Goal: Information Seeking & Learning: Learn about a topic

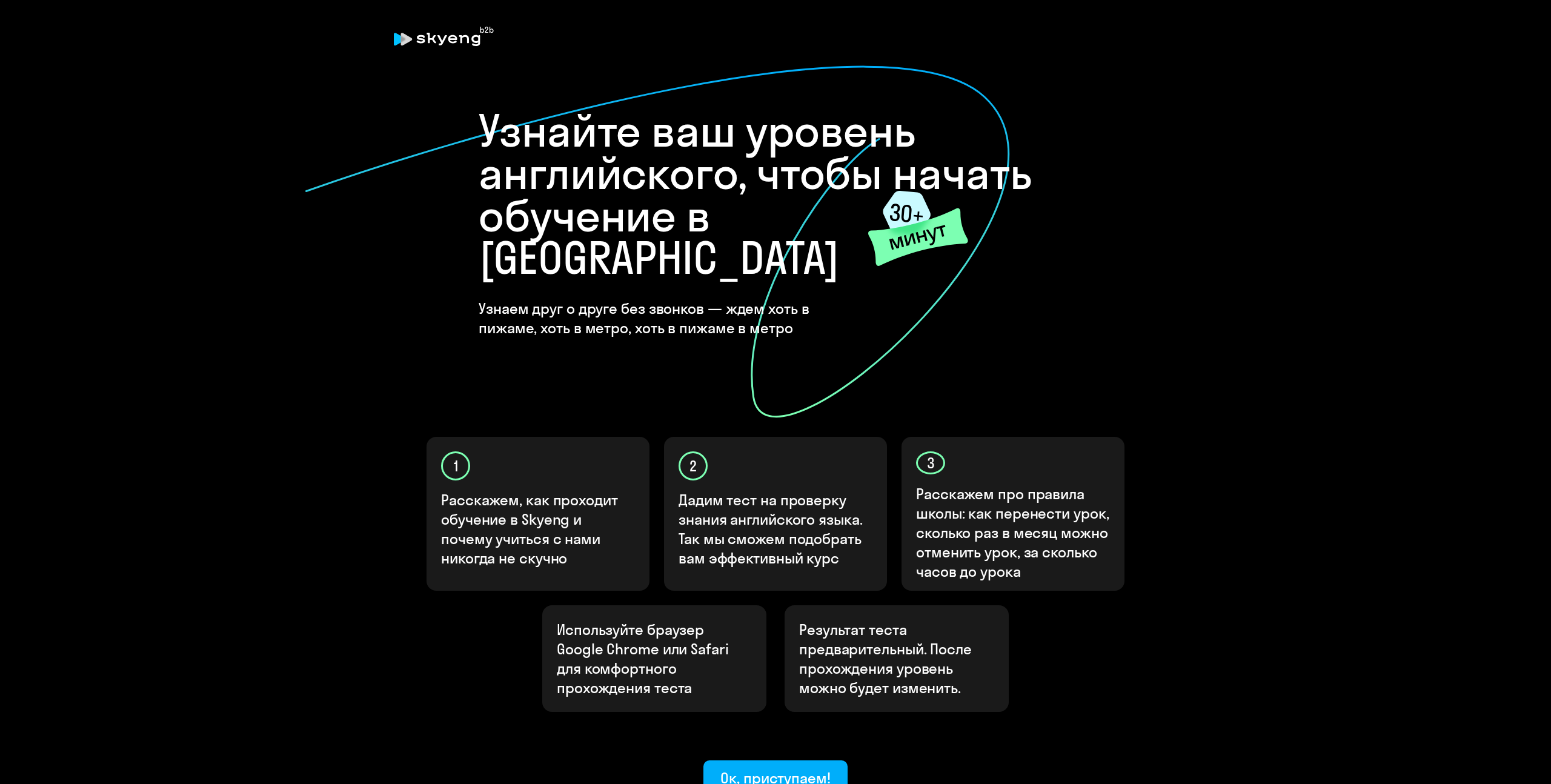
scroll to position [91, 0]
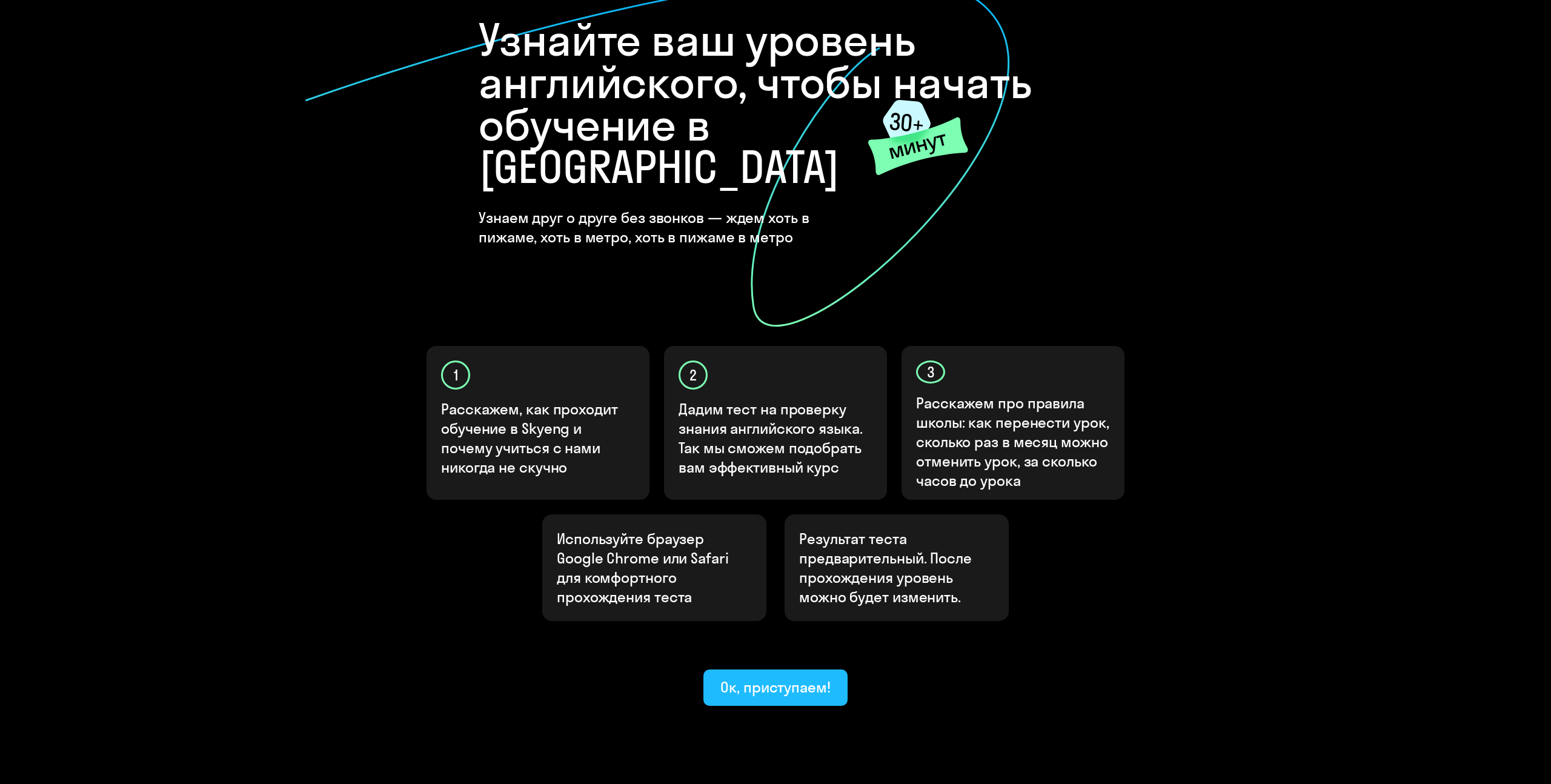
click at [781, 677] on div "Ок, приступаем!" at bounding box center [775, 686] width 110 height 19
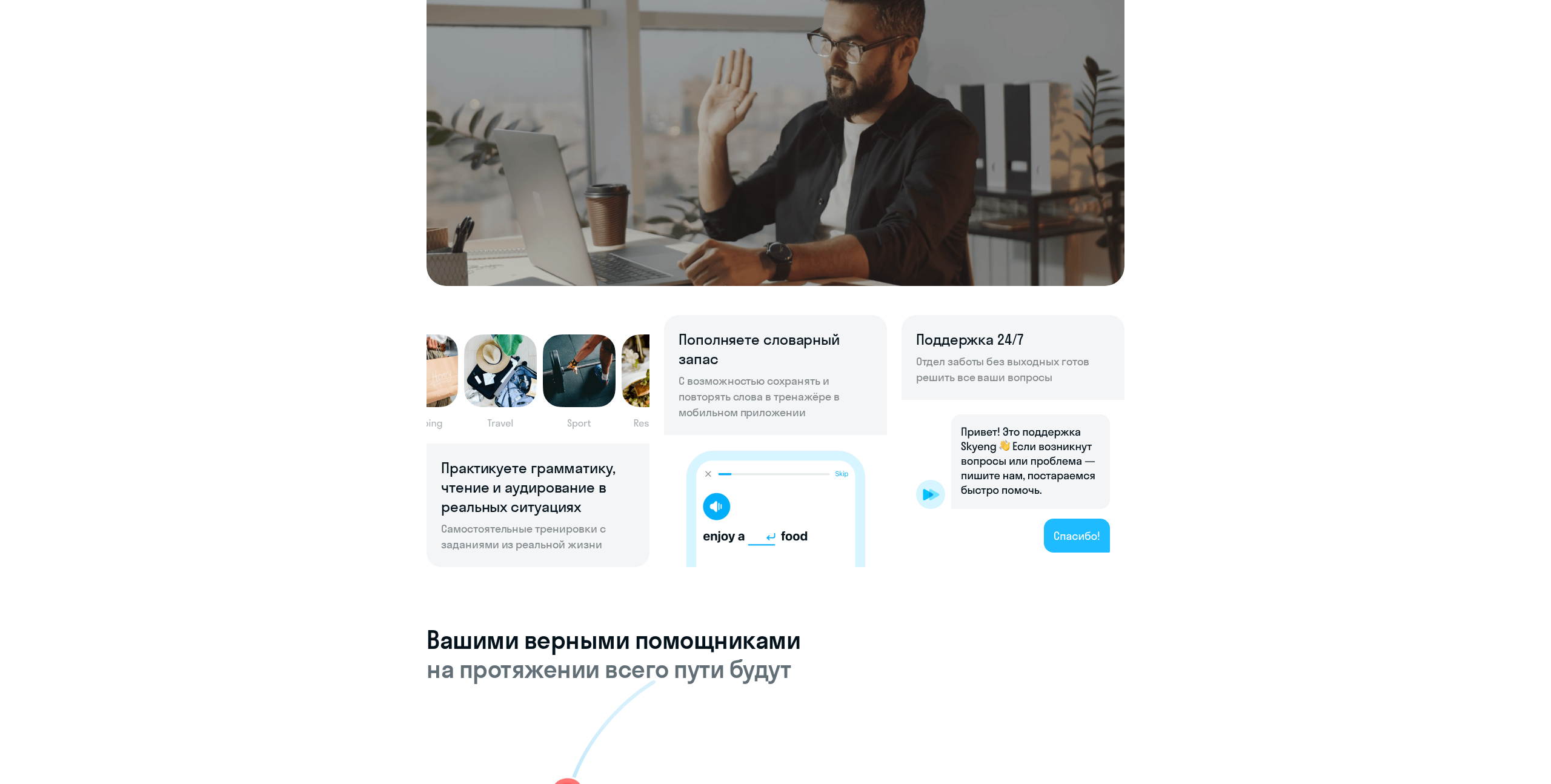
scroll to position [627, 0]
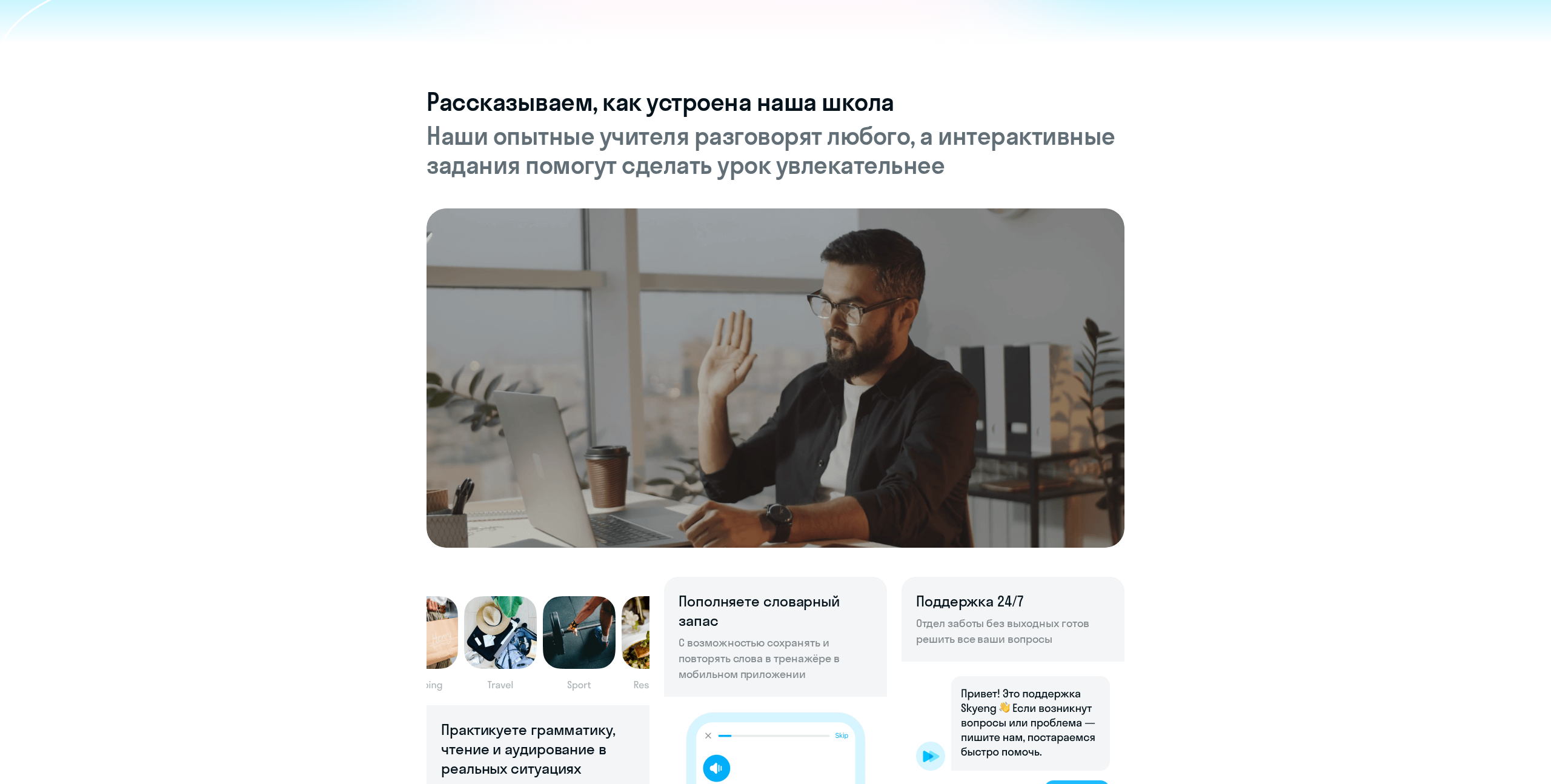
click at [808, 267] on img at bounding box center [775, 378] width 698 height 339
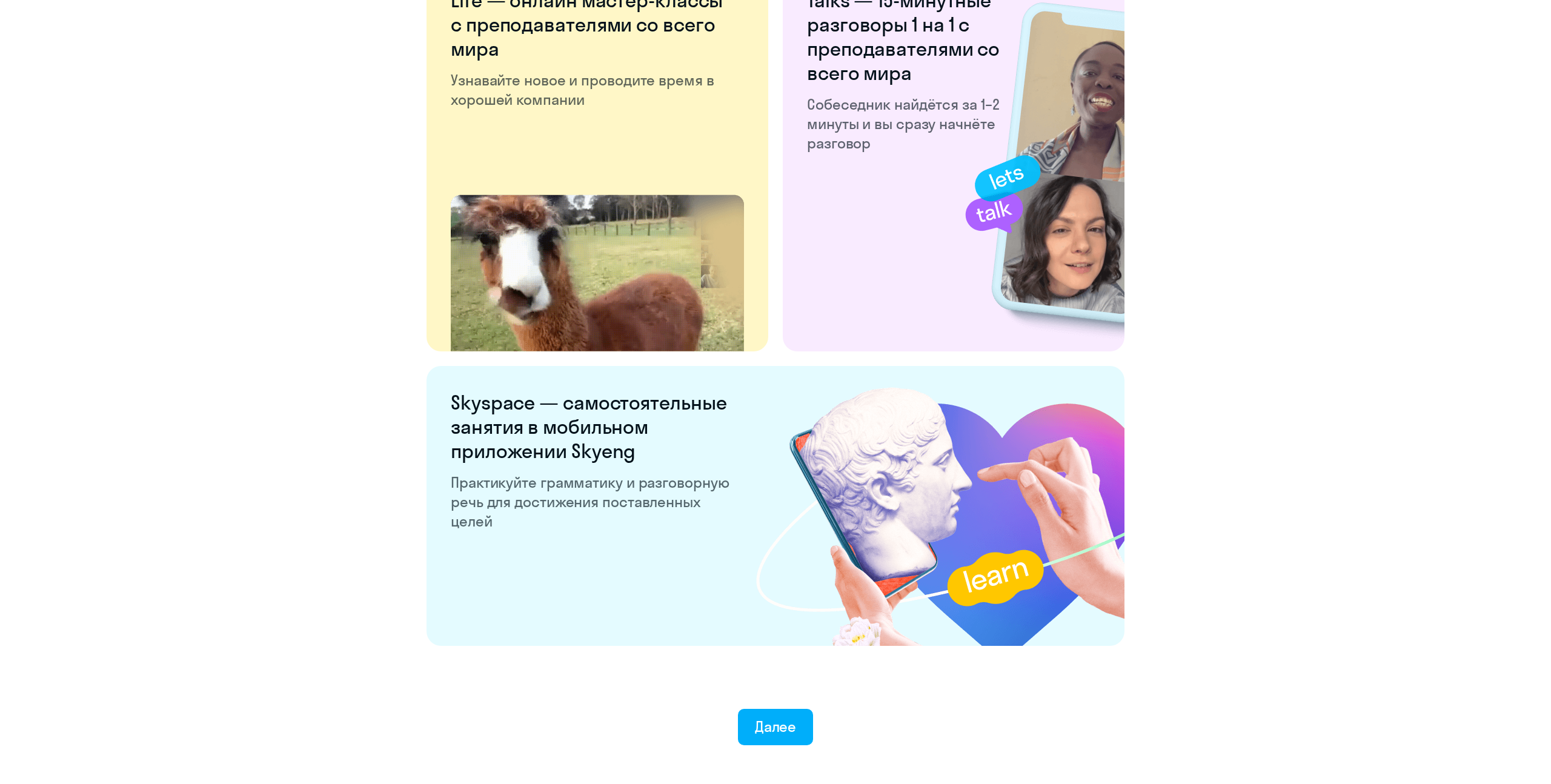
scroll to position [2024, 0]
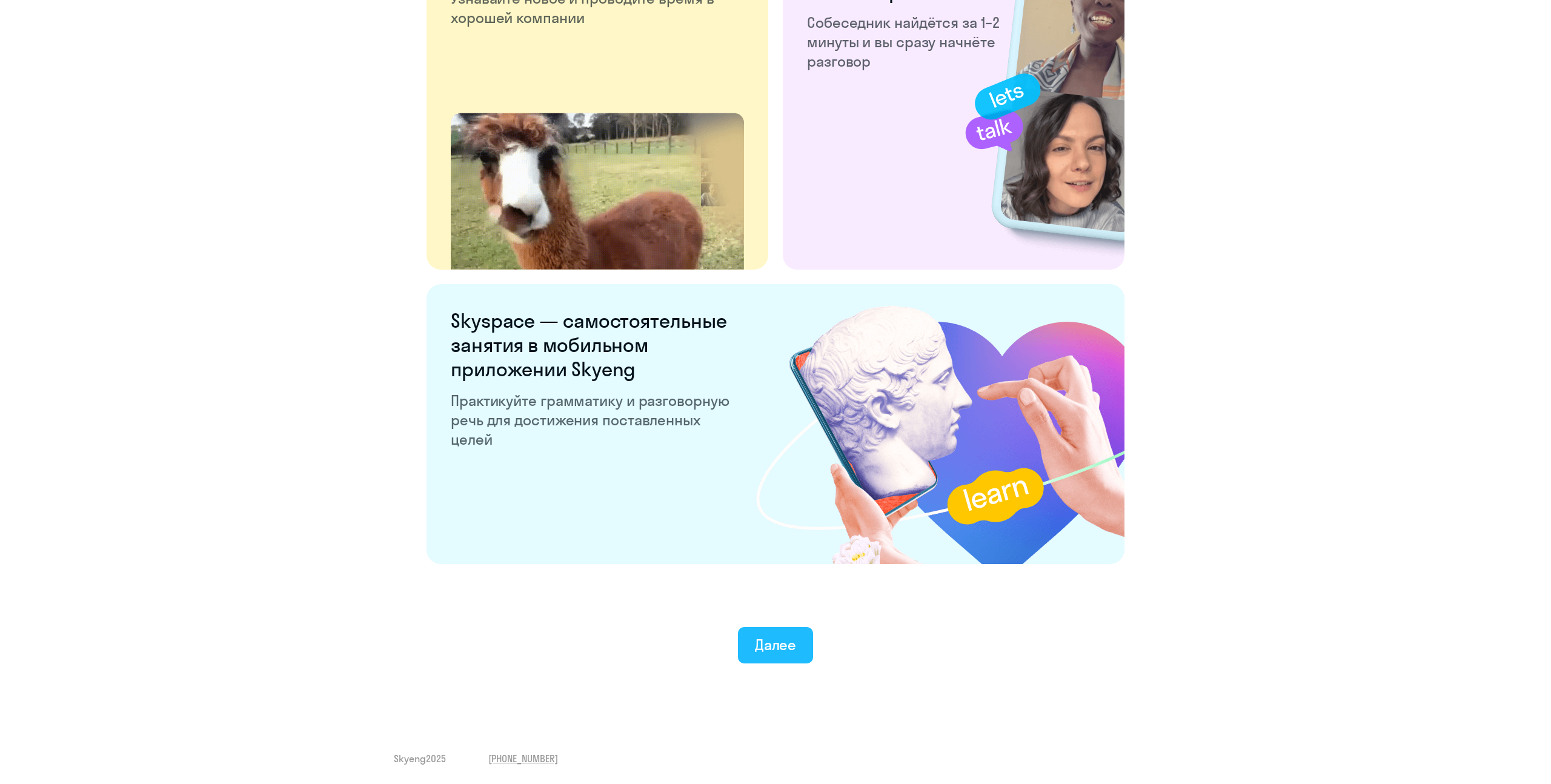
click at [784, 644] on div "Далее" at bounding box center [776, 644] width 41 height 19
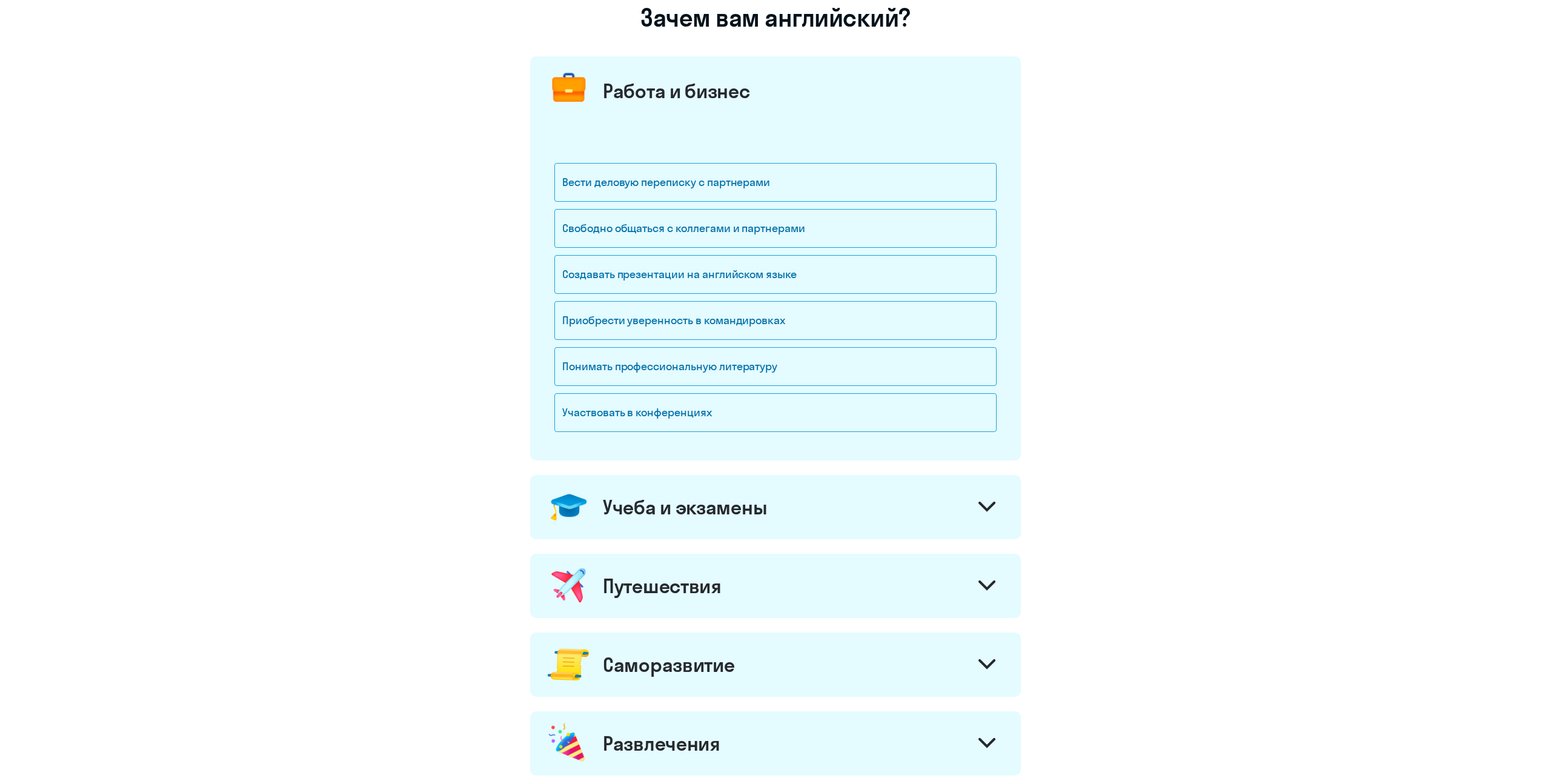
scroll to position [165, 0]
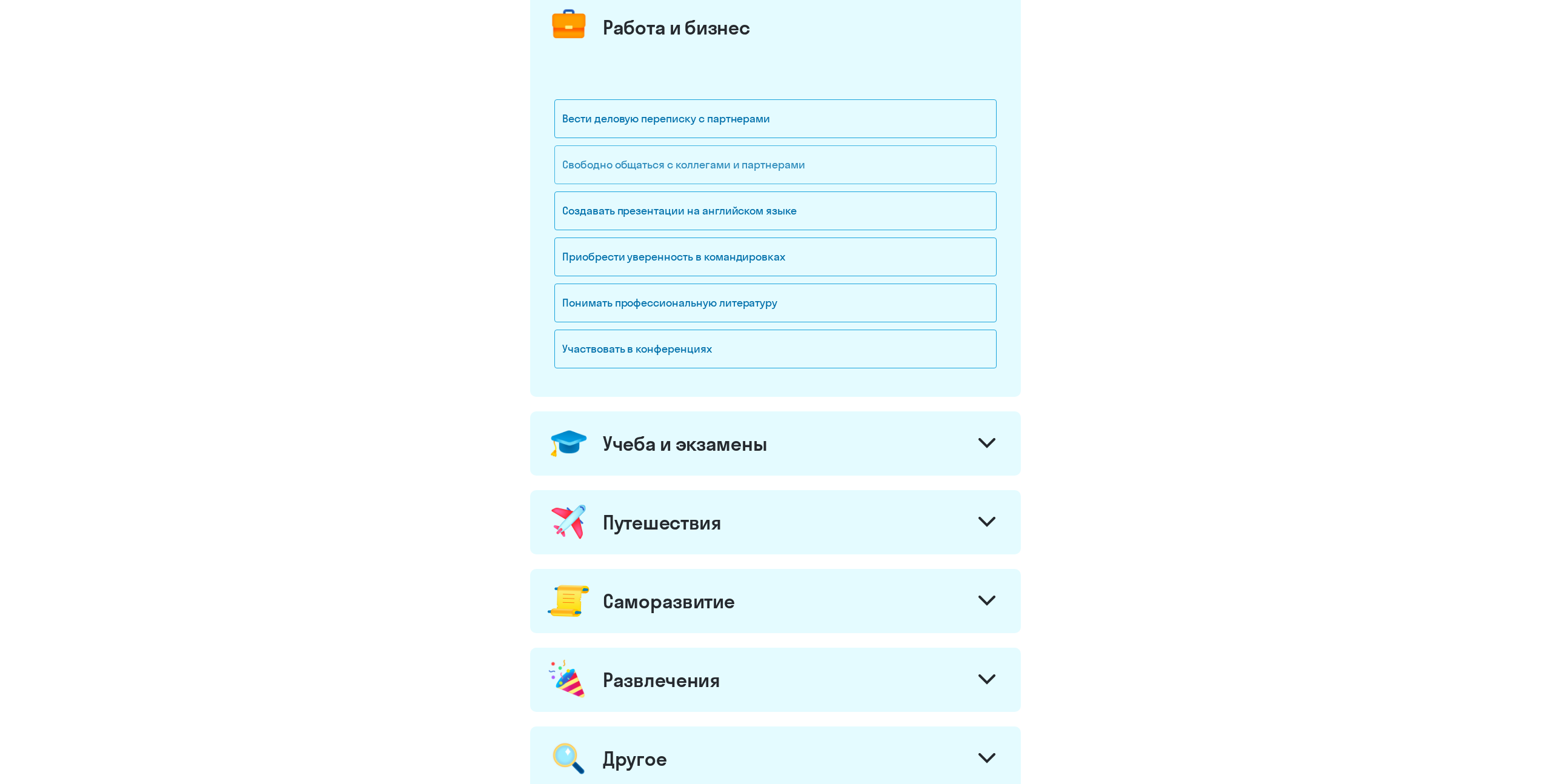
click at [781, 162] on div "Свободно общаться с коллегами и партнерами" at bounding box center [776, 165] width 442 height 39
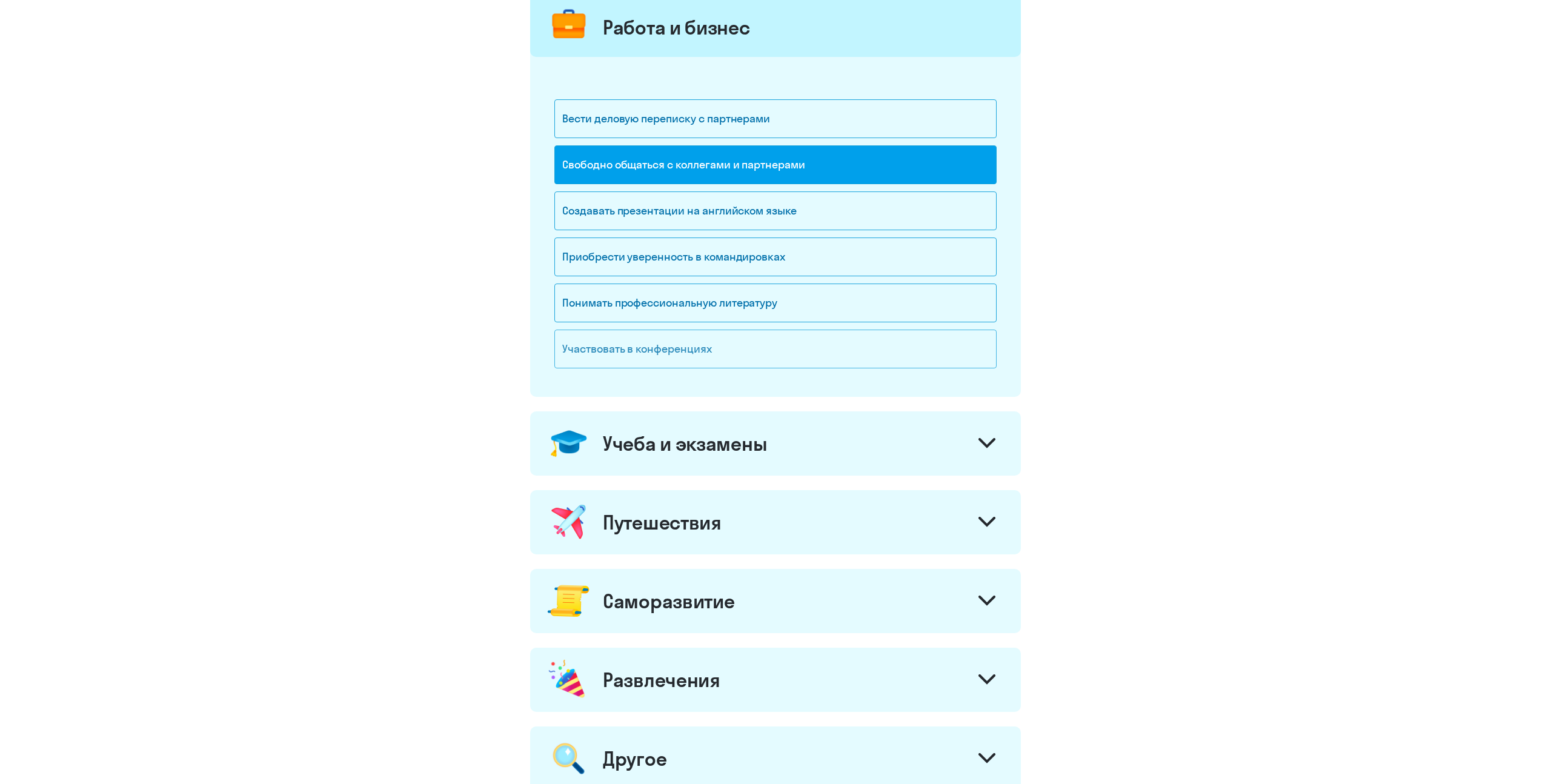
click at [666, 358] on div "Участвовать в конференциях" at bounding box center [776, 349] width 442 height 39
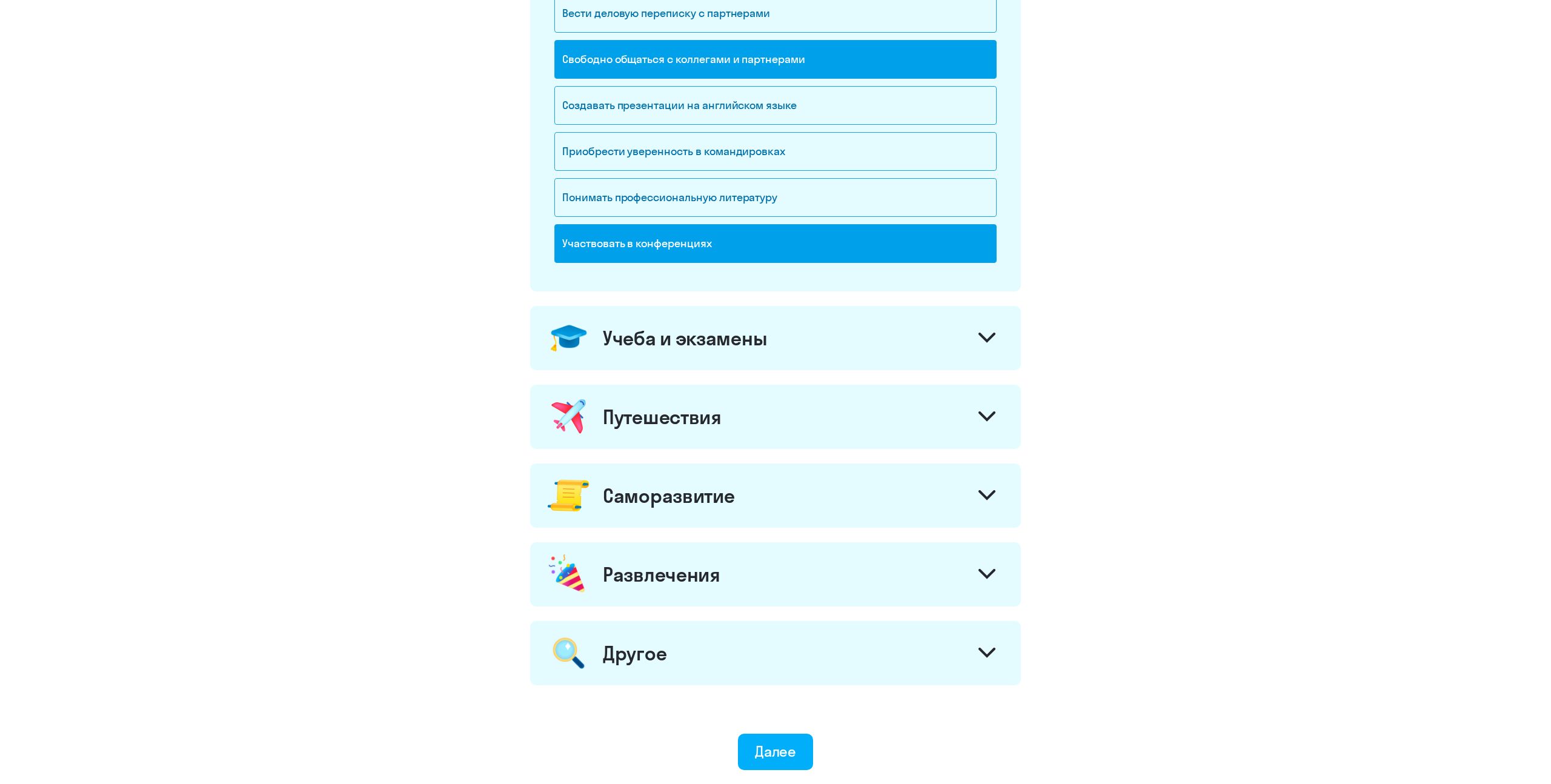
scroll to position [284, 0]
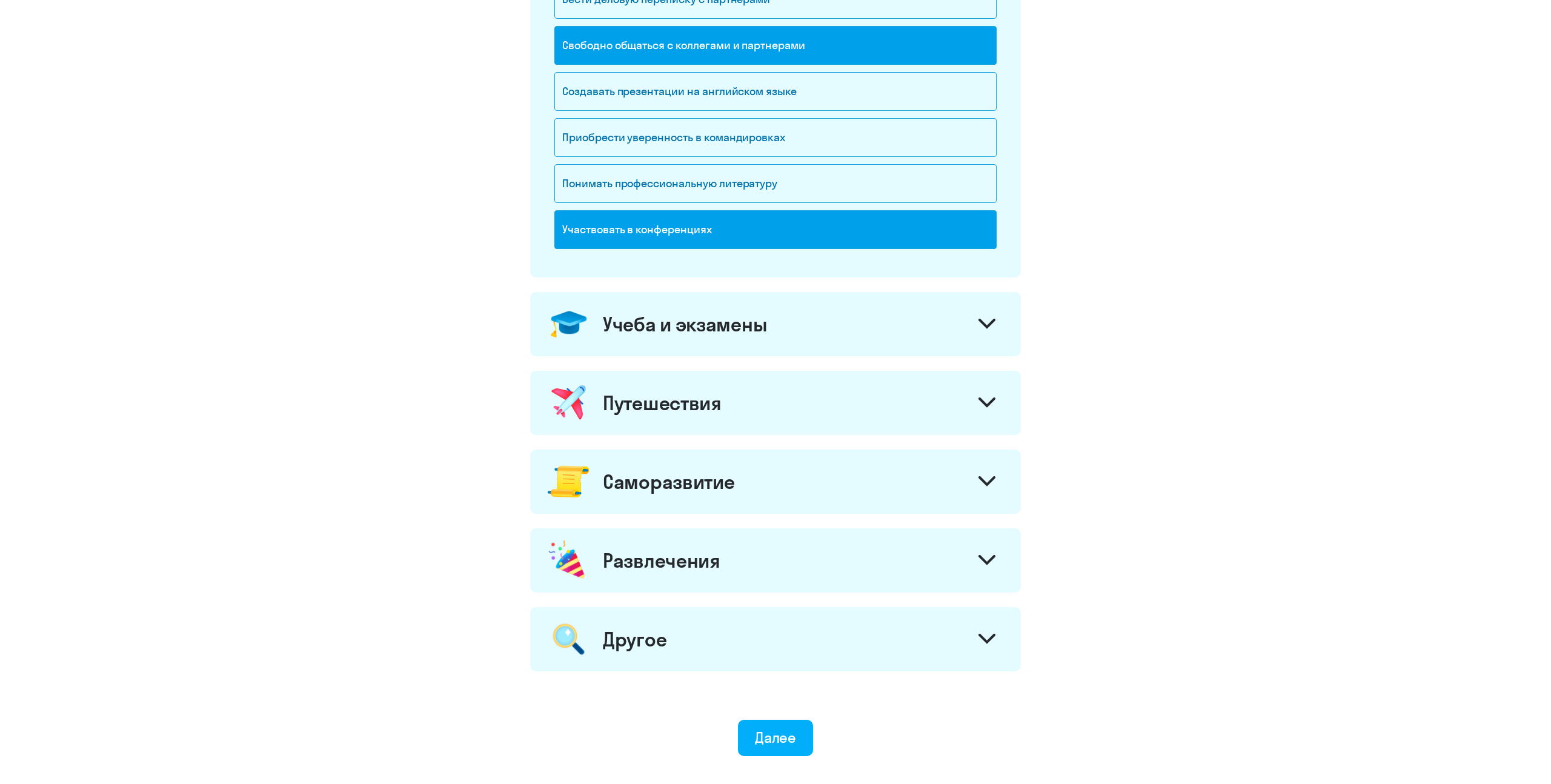
click at [989, 402] on icon at bounding box center [987, 402] width 15 height 7
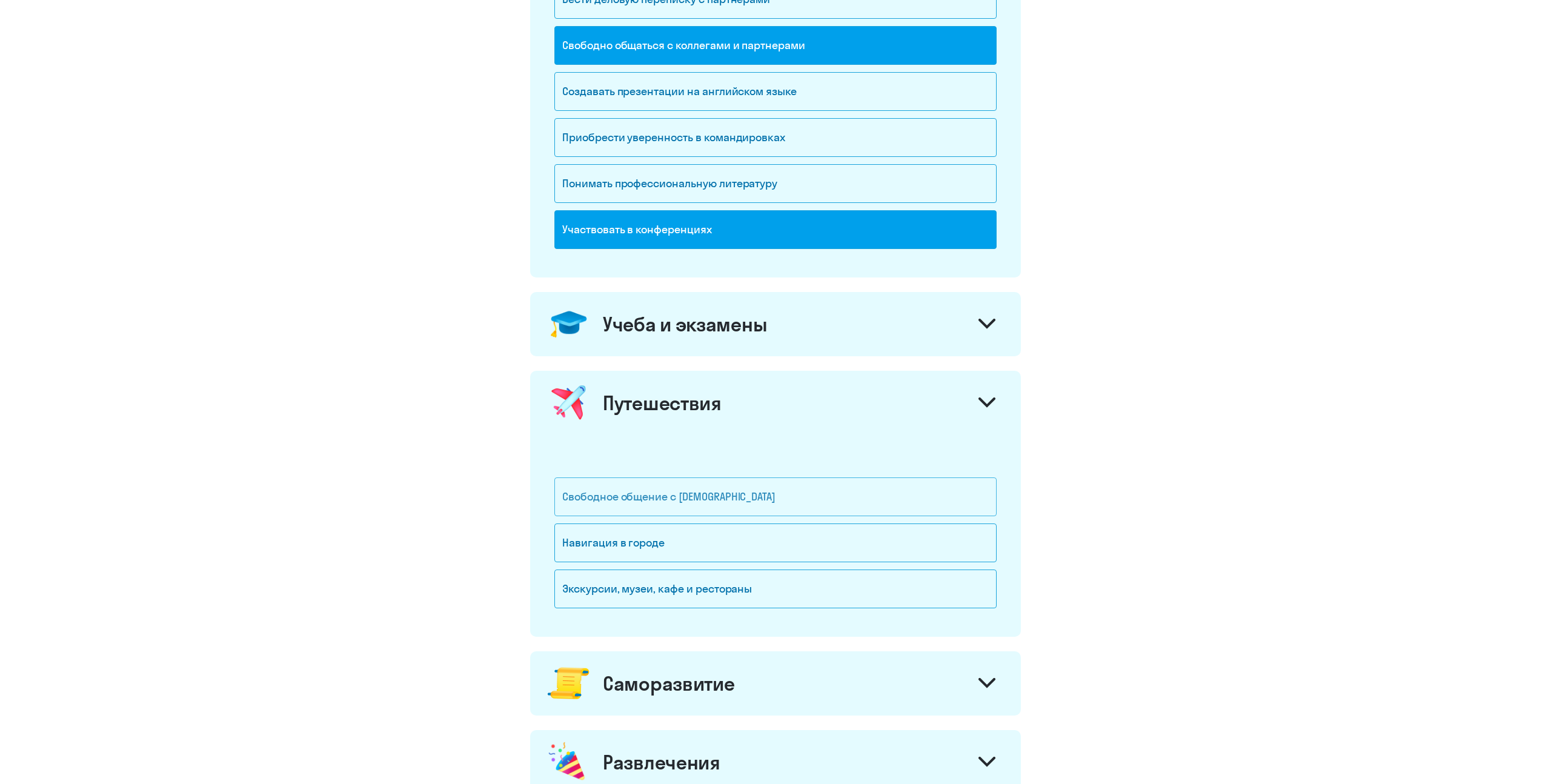
click at [696, 503] on div "Свободное общение с [DEMOGRAPHIC_DATA]" at bounding box center [776, 497] width 442 height 39
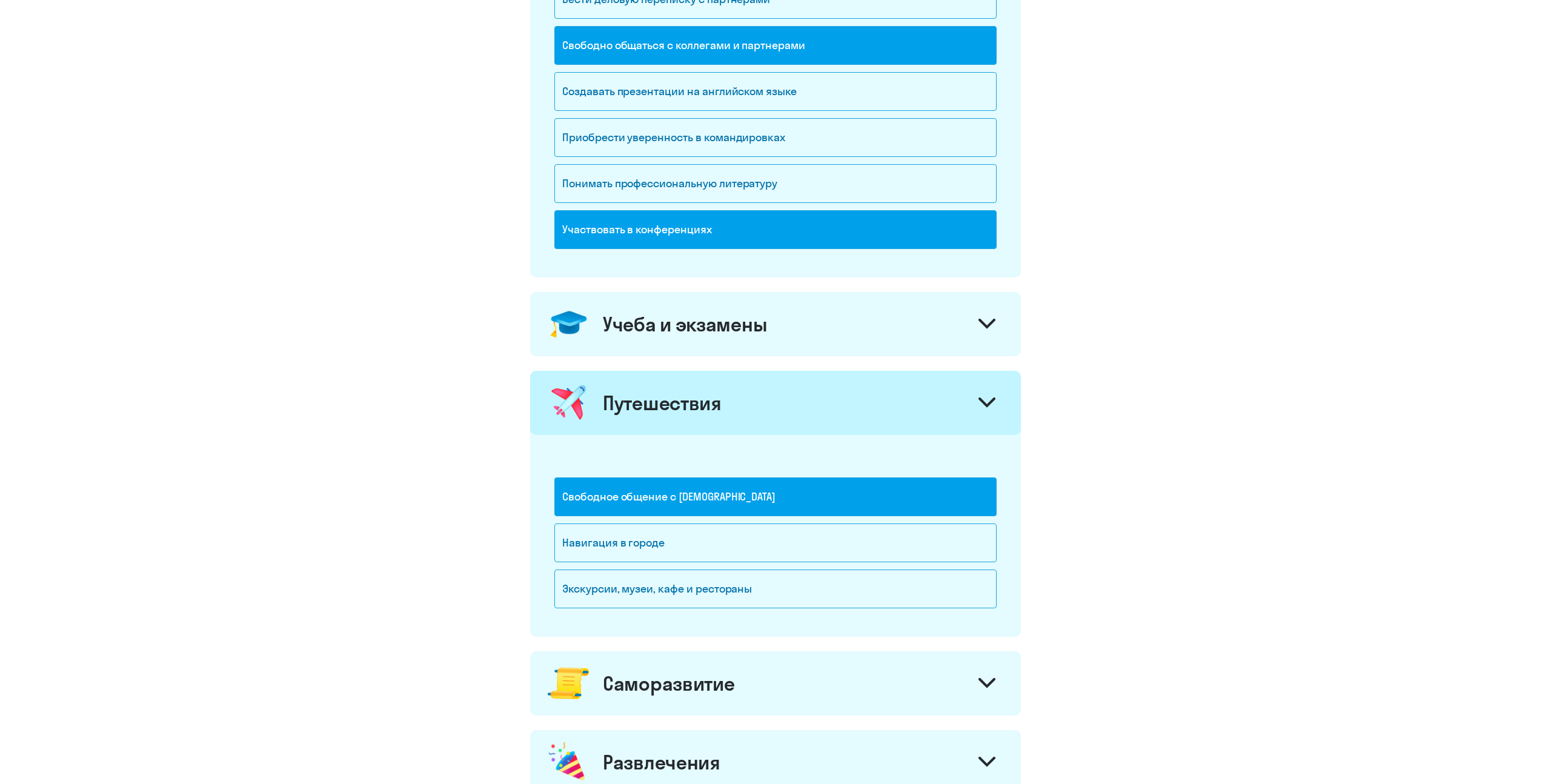
click at [1001, 315] on div at bounding box center [987, 325] width 29 height 29
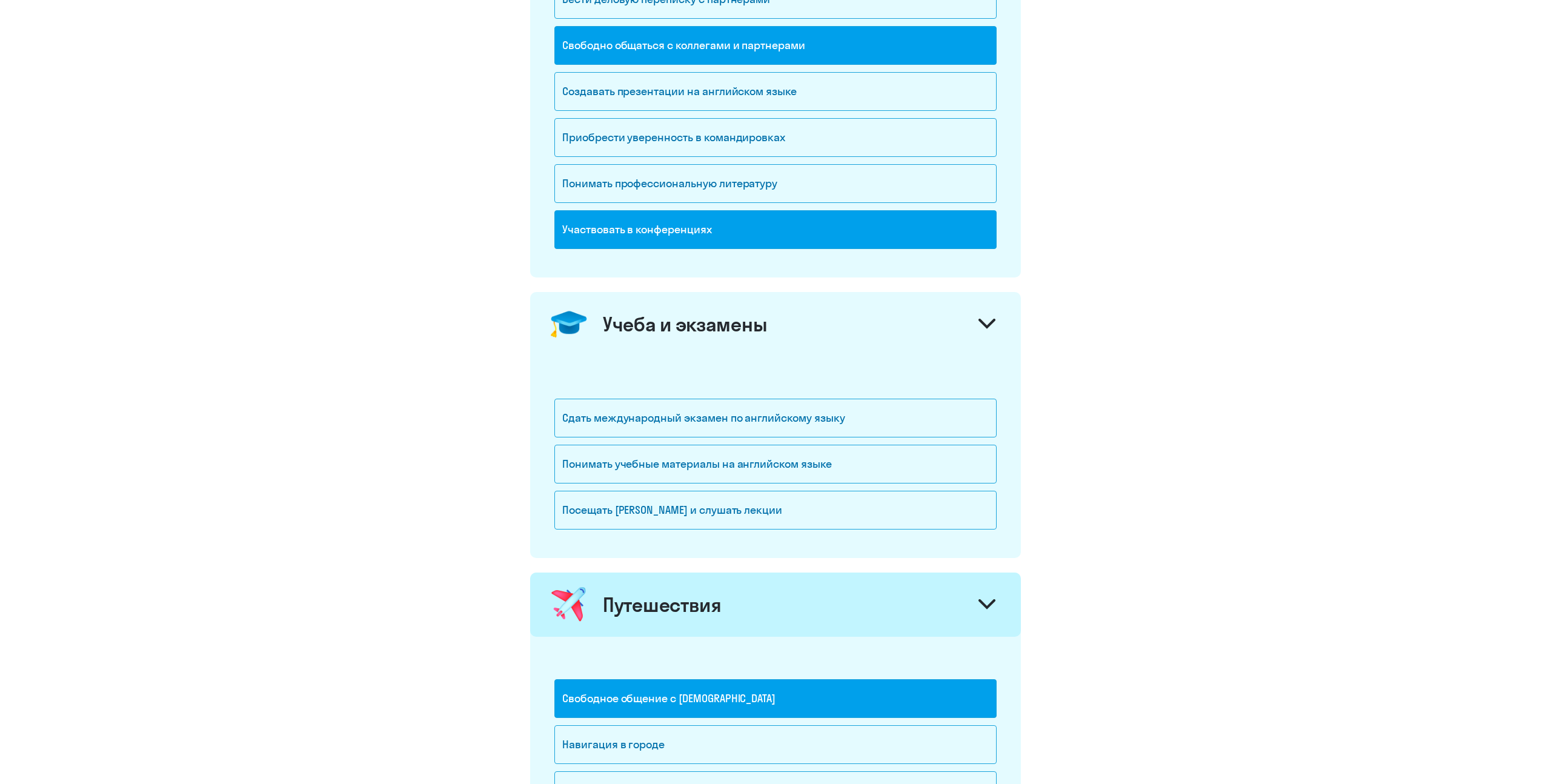
click at [998, 315] on div at bounding box center [987, 325] width 29 height 29
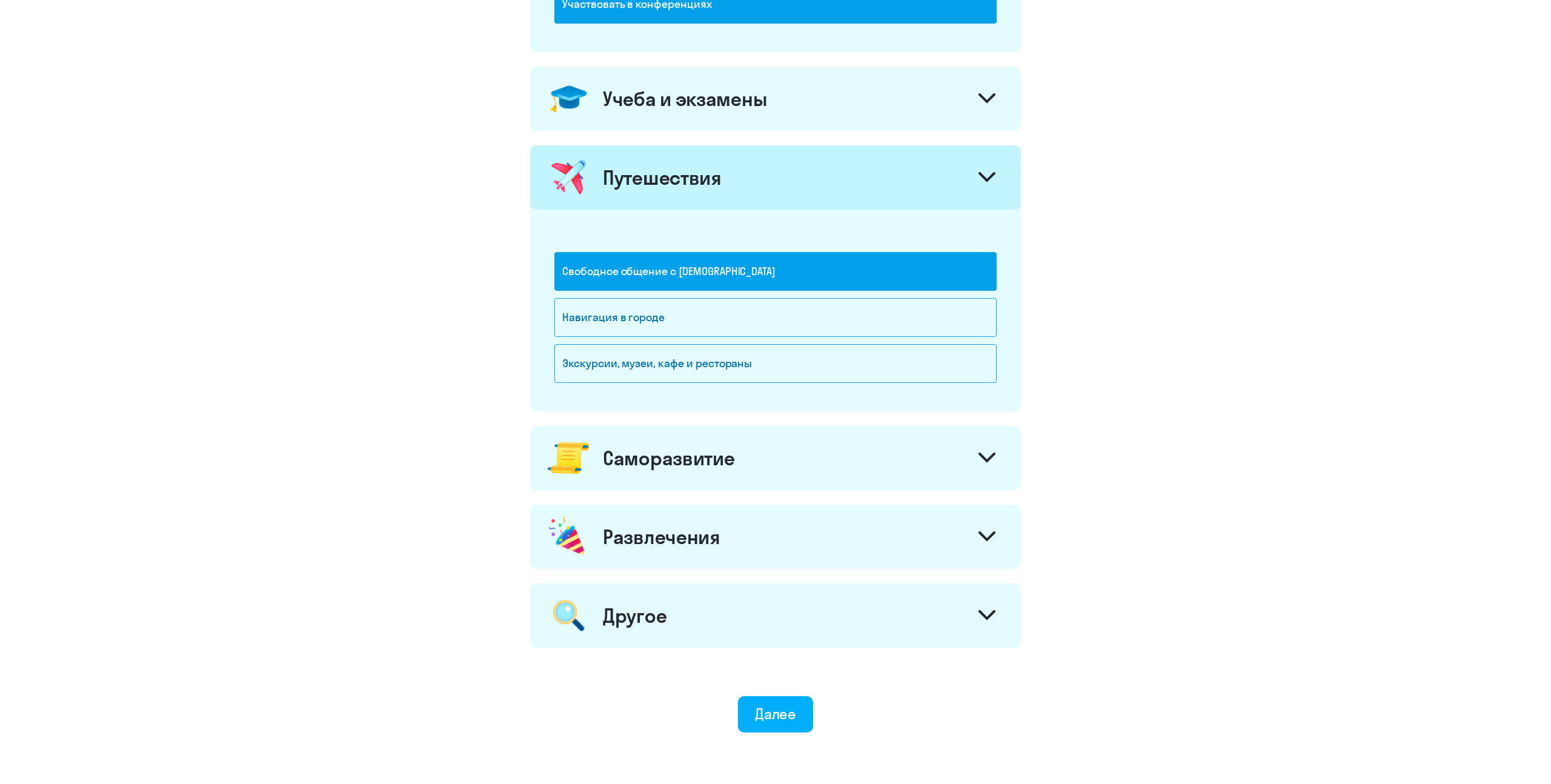
scroll to position [574, 0]
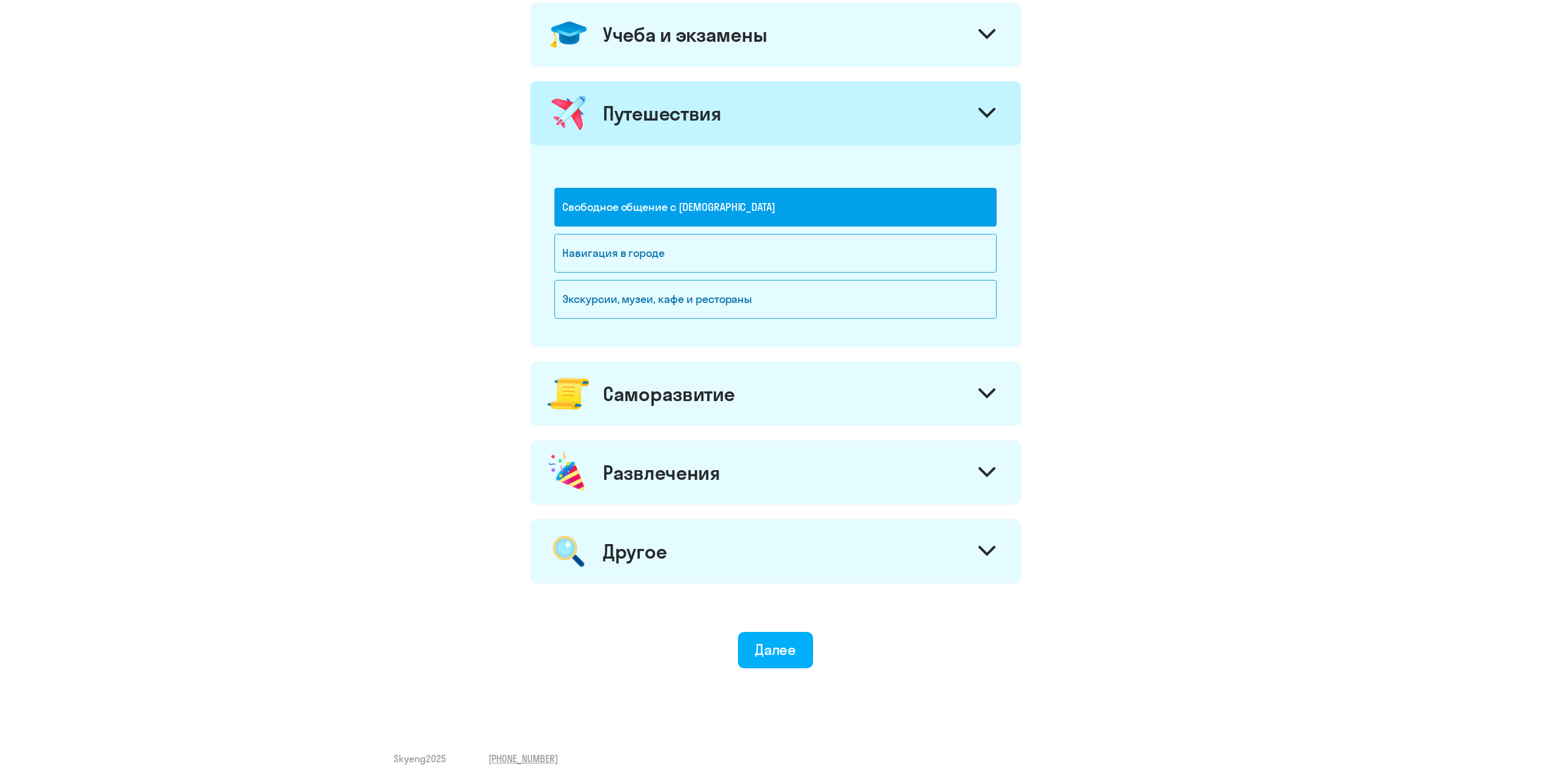
click at [989, 382] on div at bounding box center [987, 395] width 29 height 29
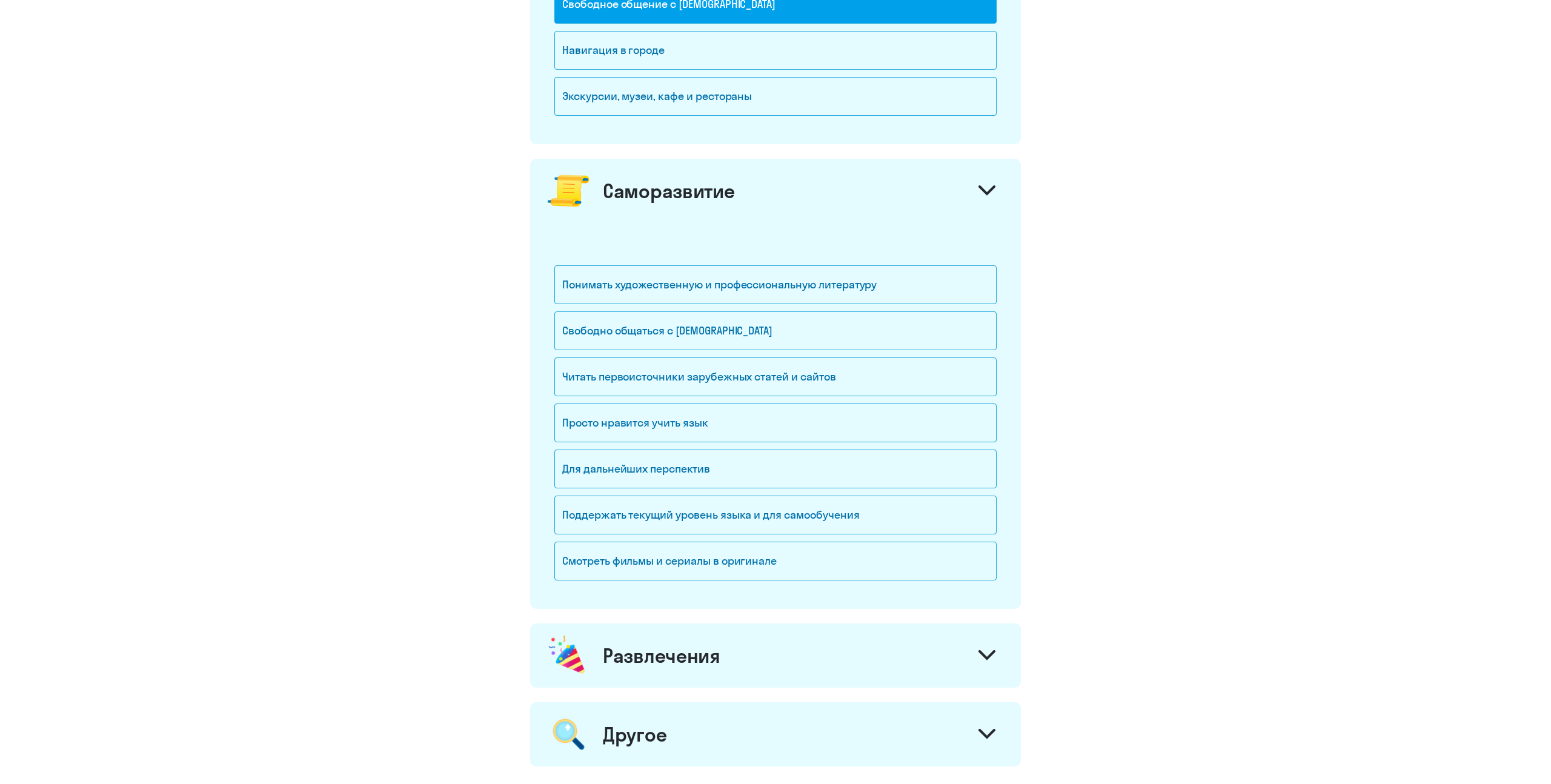
scroll to position [837, 0]
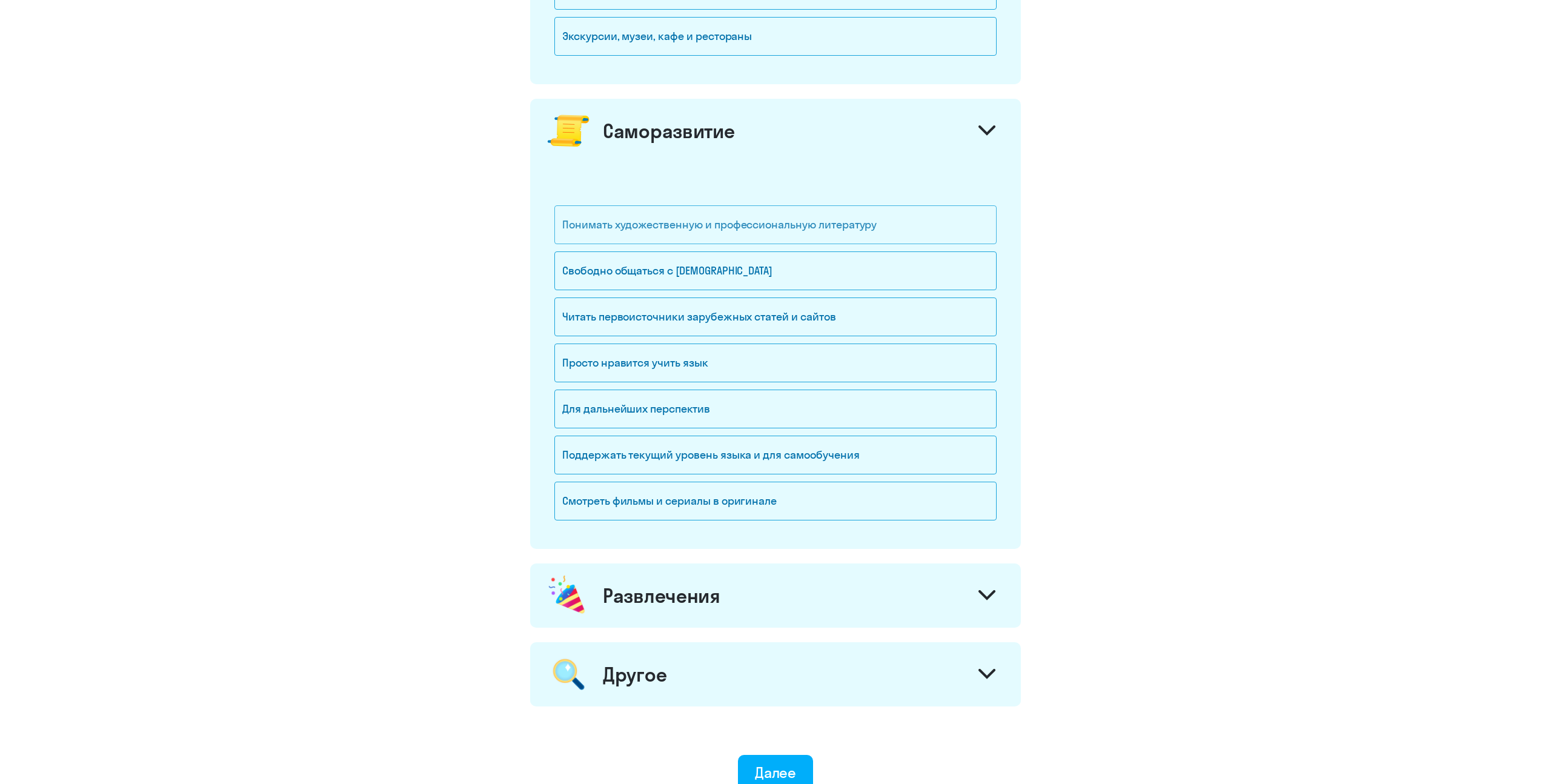
click at [641, 228] on div "Понимать художественную и профессиональную литературу" at bounding box center [776, 224] width 442 height 39
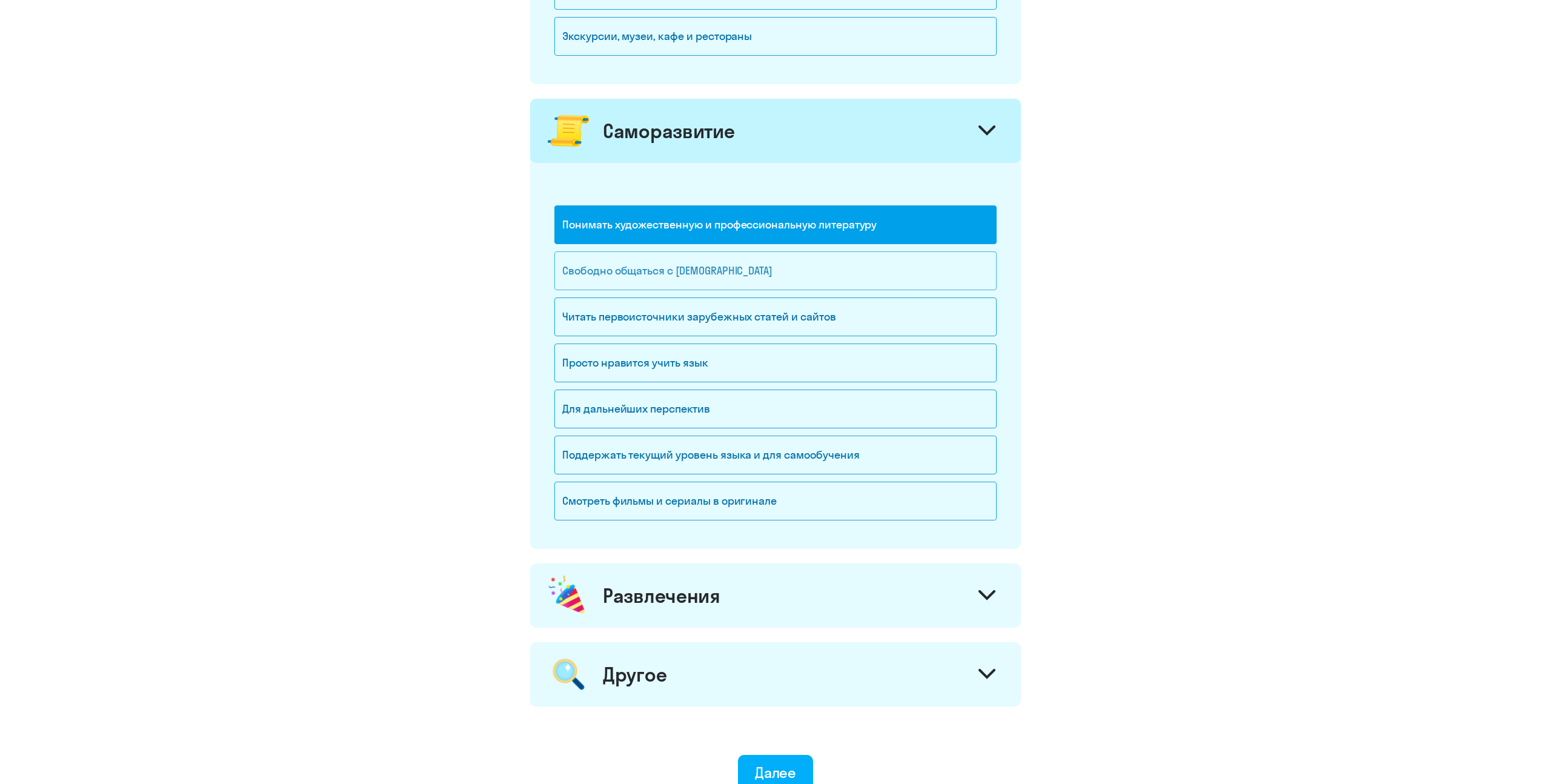
click at [673, 277] on div "Свободно общаться с [DEMOGRAPHIC_DATA]" at bounding box center [776, 271] width 442 height 39
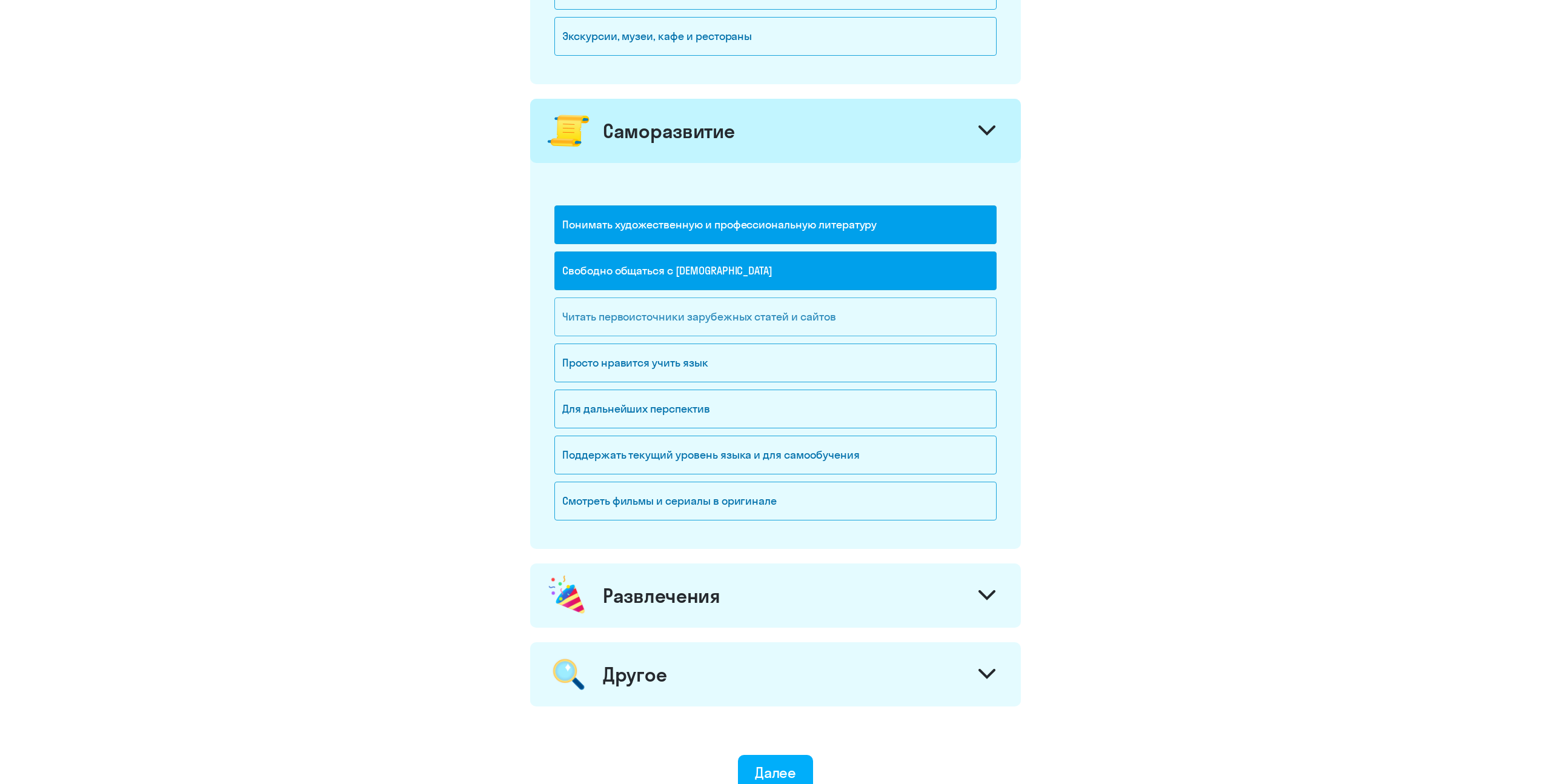
click at [700, 322] on div "Читать первоисточники зарубежных статей и сайтов" at bounding box center [776, 316] width 442 height 39
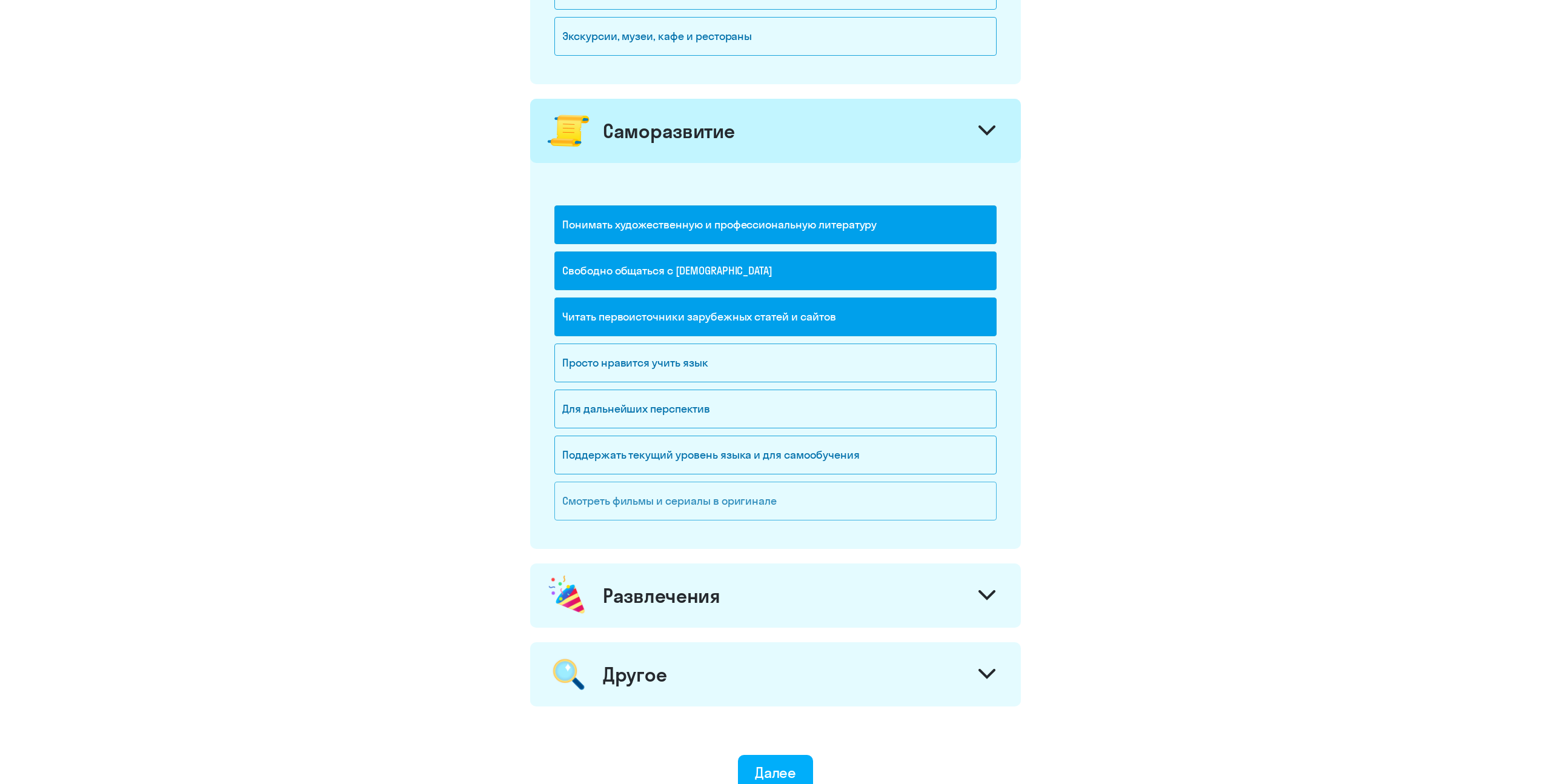
click at [786, 510] on div "Смотреть фильмы и сериалы в оригинале" at bounding box center [776, 501] width 442 height 39
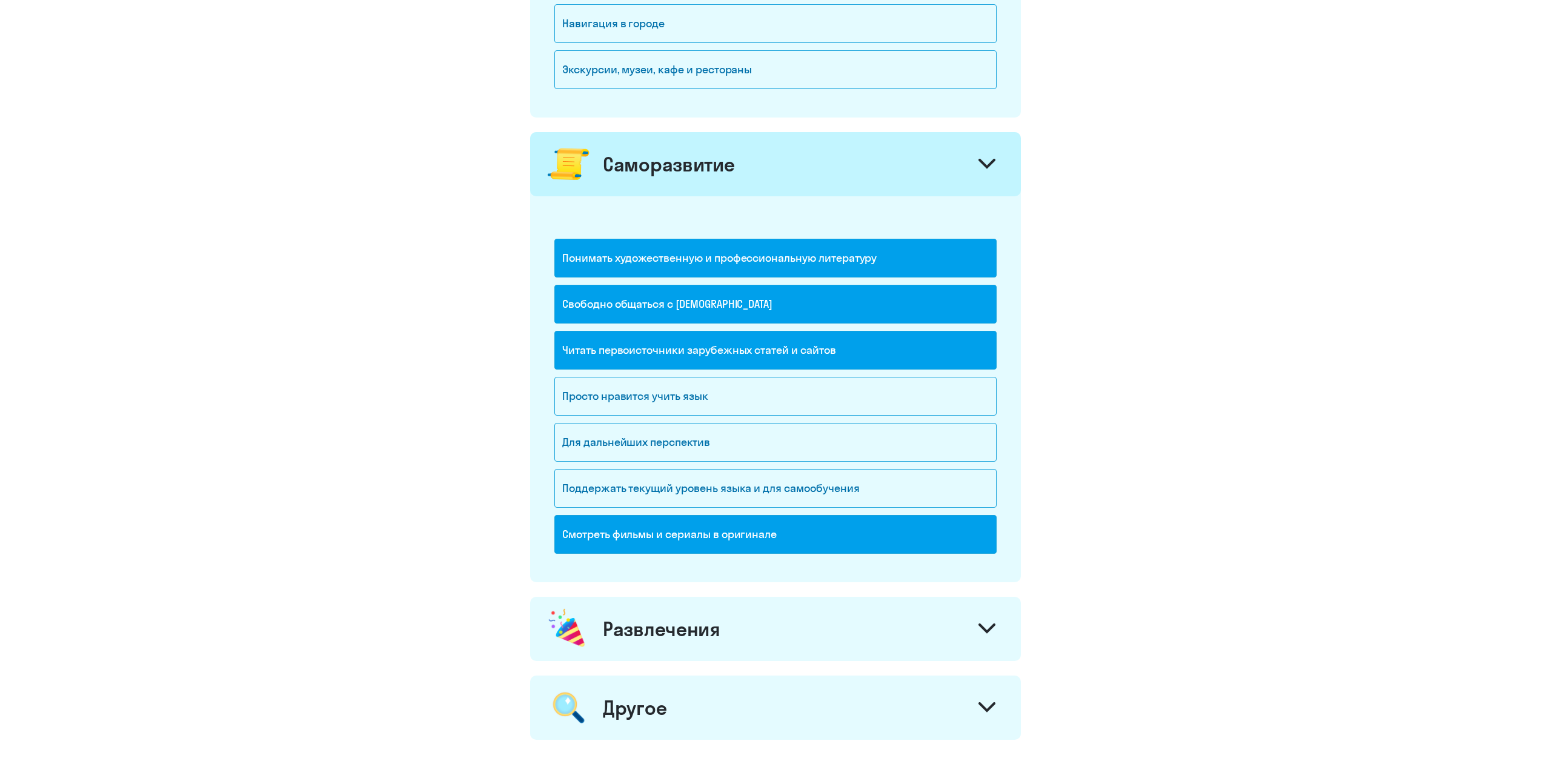
scroll to position [820, 0]
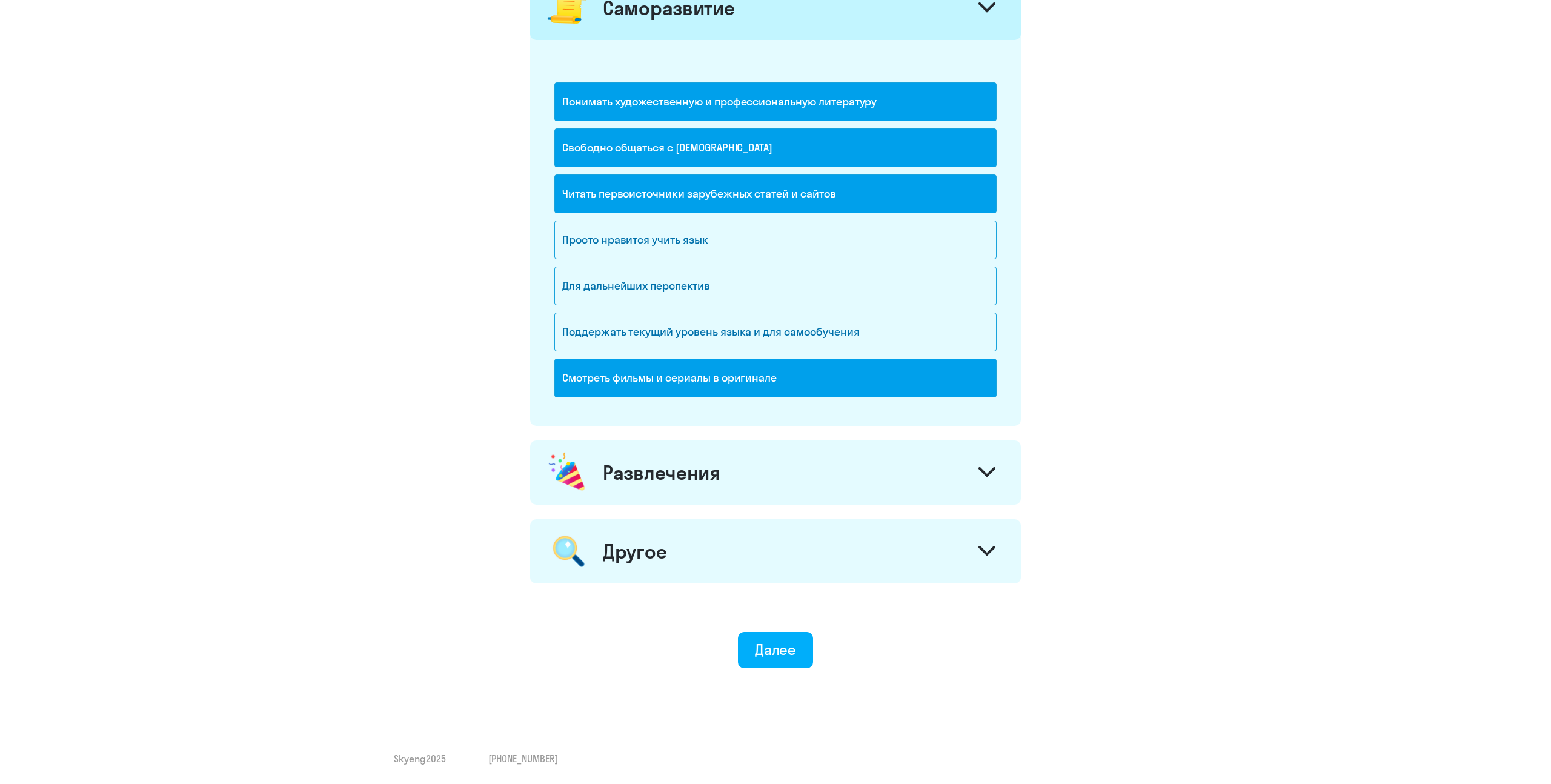
click at [989, 459] on div "Развлечения" at bounding box center [775, 473] width 491 height 65
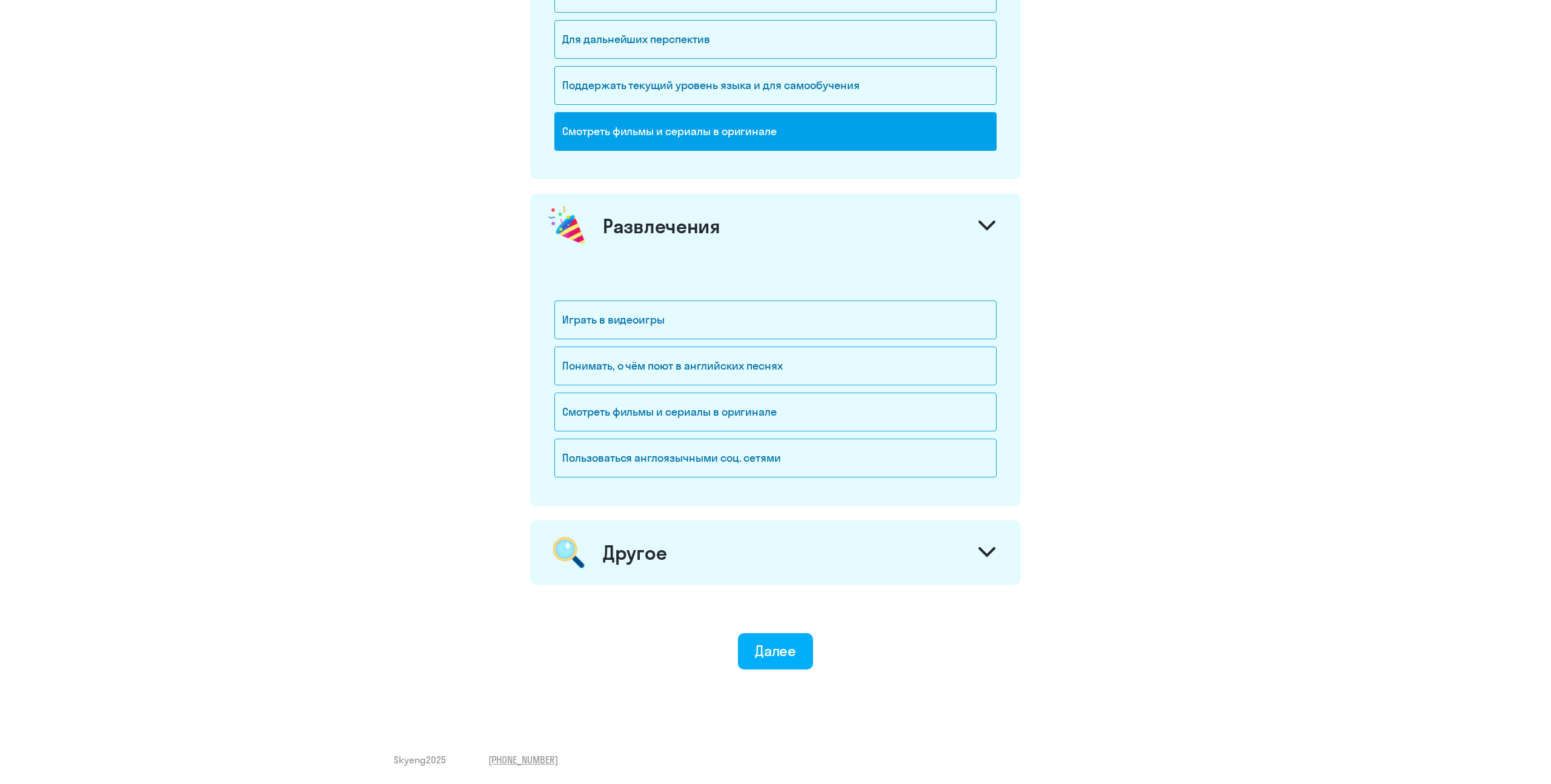
scroll to position [1208, 0]
click at [980, 559] on svg-icon at bounding box center [987, 552] width 17 height 13
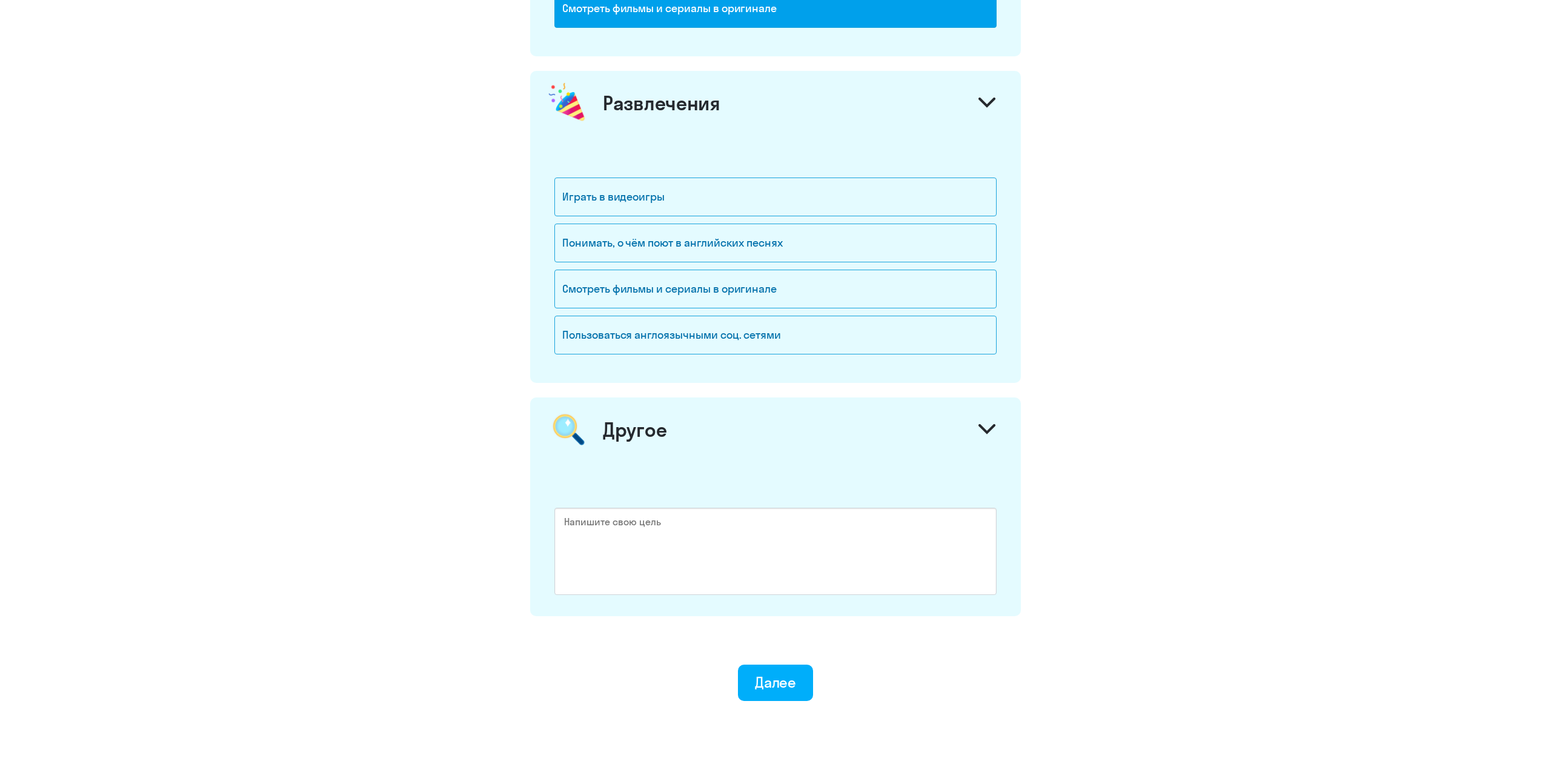
scroll to position [1362, 0]
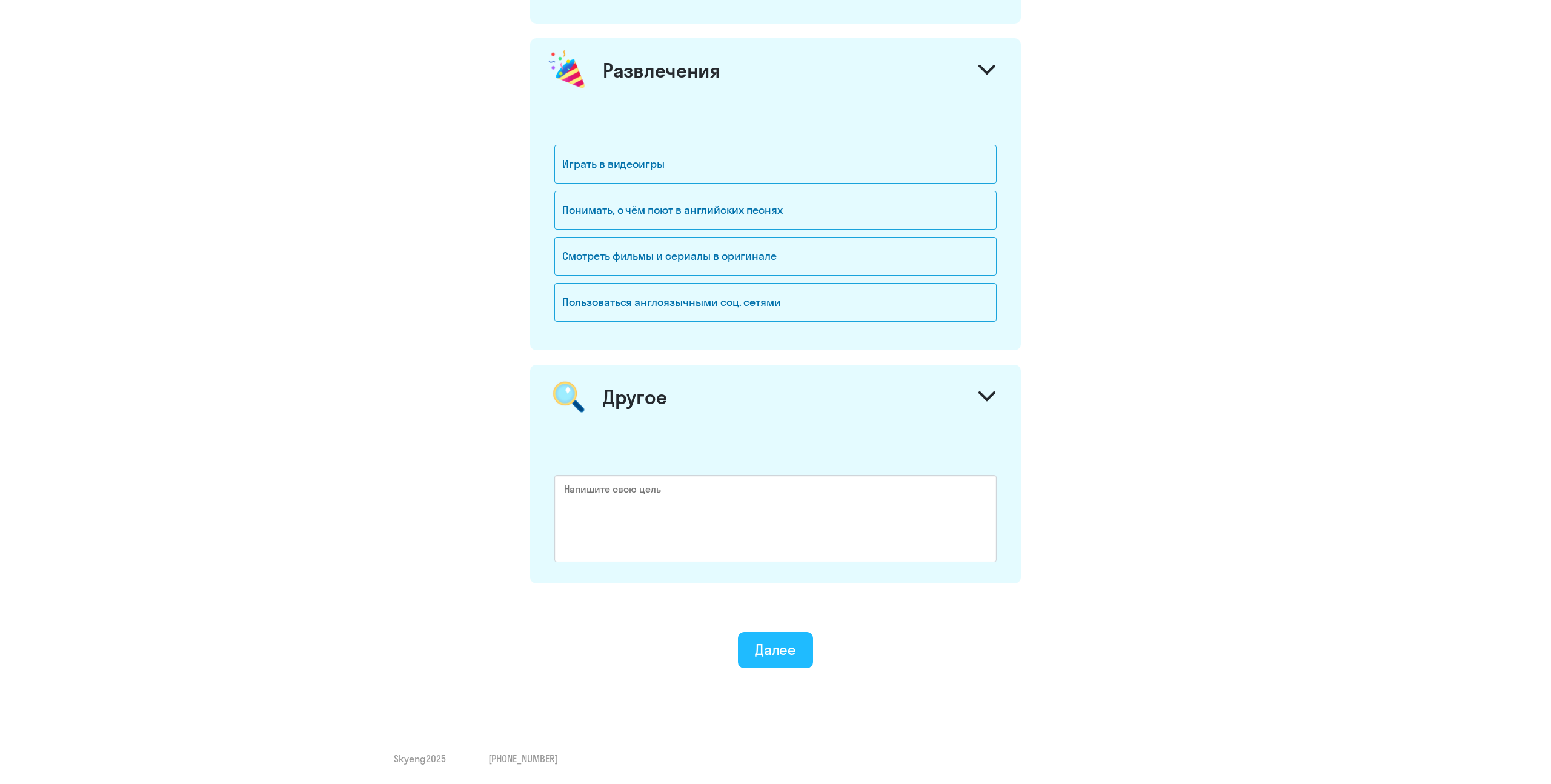
click at [778, 658] on div "Далее" at bounding box center [776, 649] width 41 height 19
